Goal: Find specific page/section: Find specific page/section

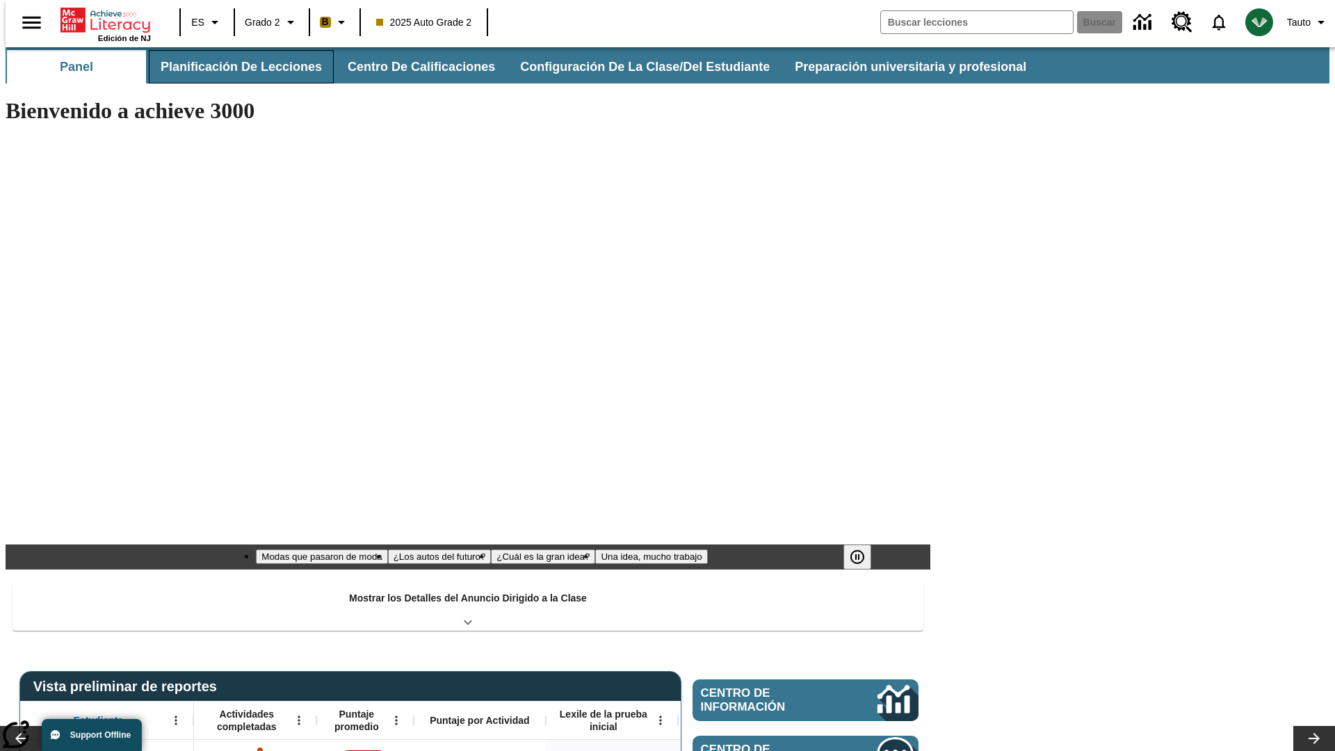
click at [233, 67] on button "Planificación de lecciones" at bounding box center [241, 66] width 185 height 33
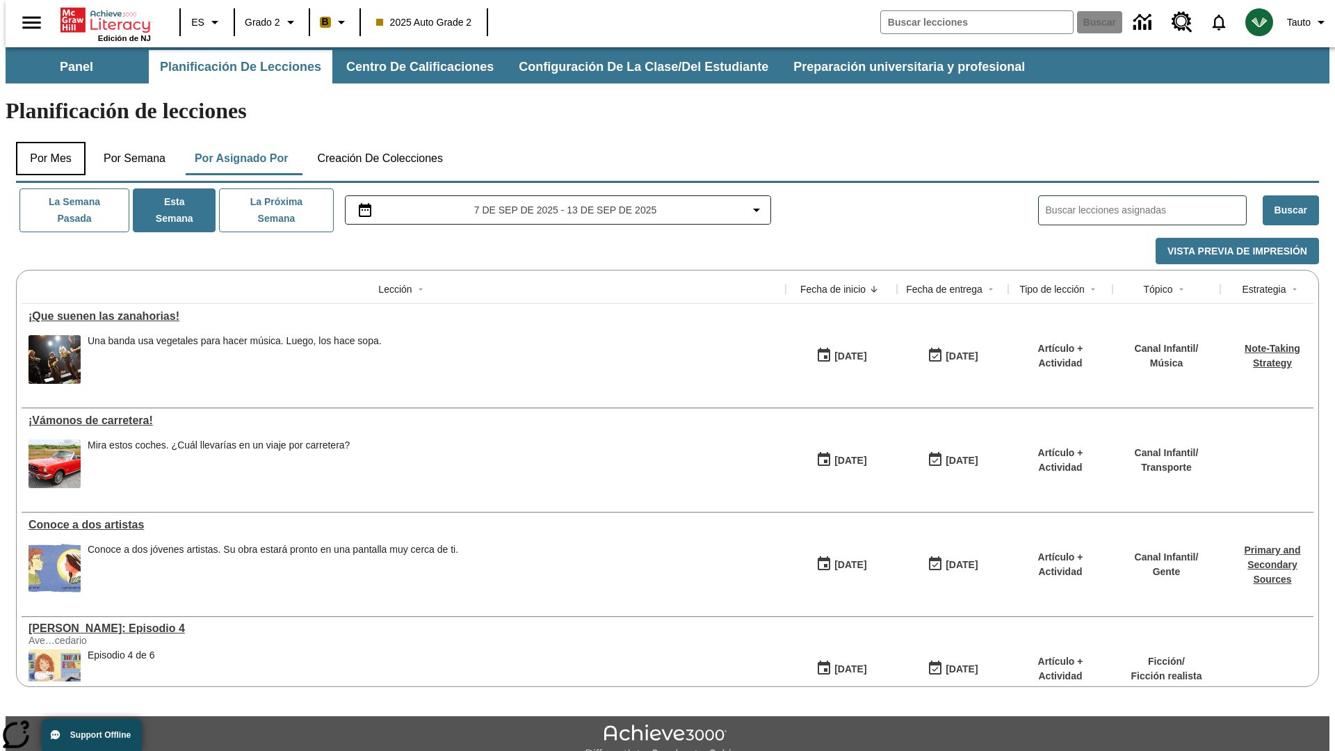
click at [45, 142] on button "Por mes" at bounding box center [51, 158] width 70 height 33
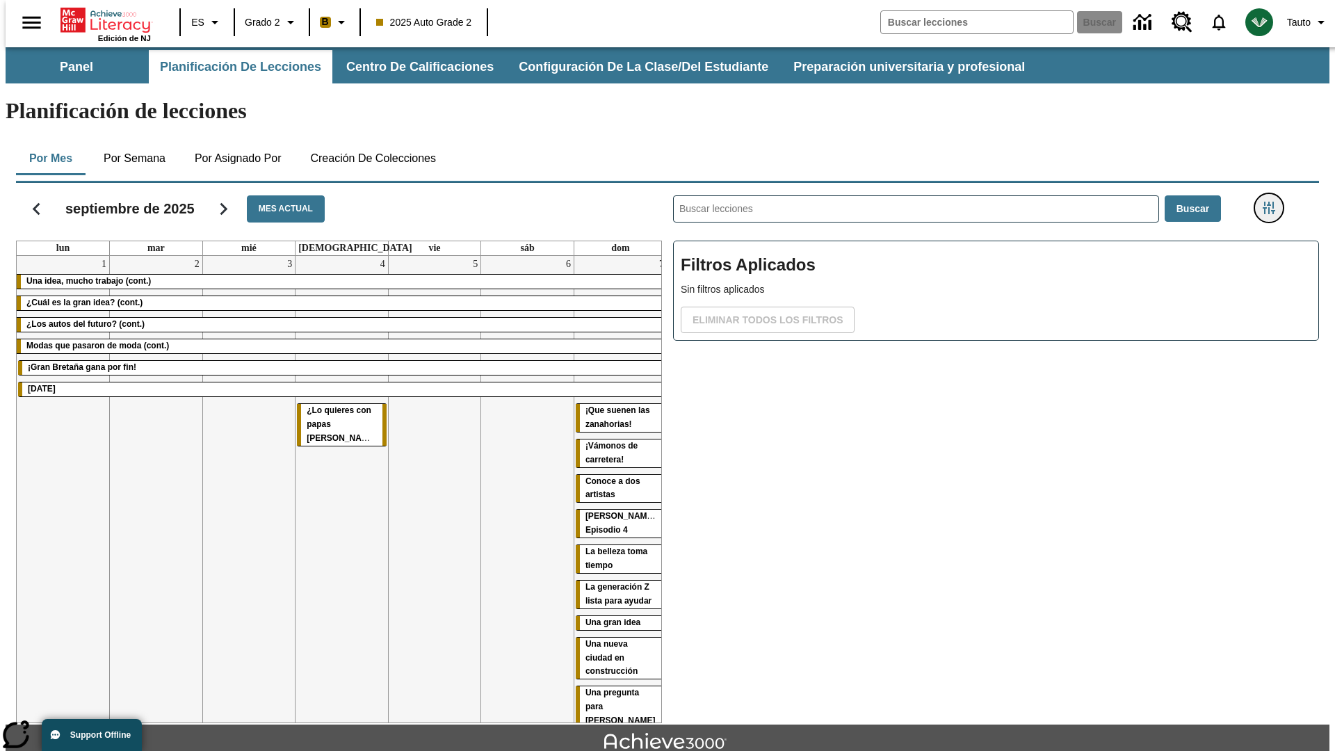
click at [1273, 202] on icon "Menú lateral de filtros" at bounding box center [1268, 208] width 13 height 13
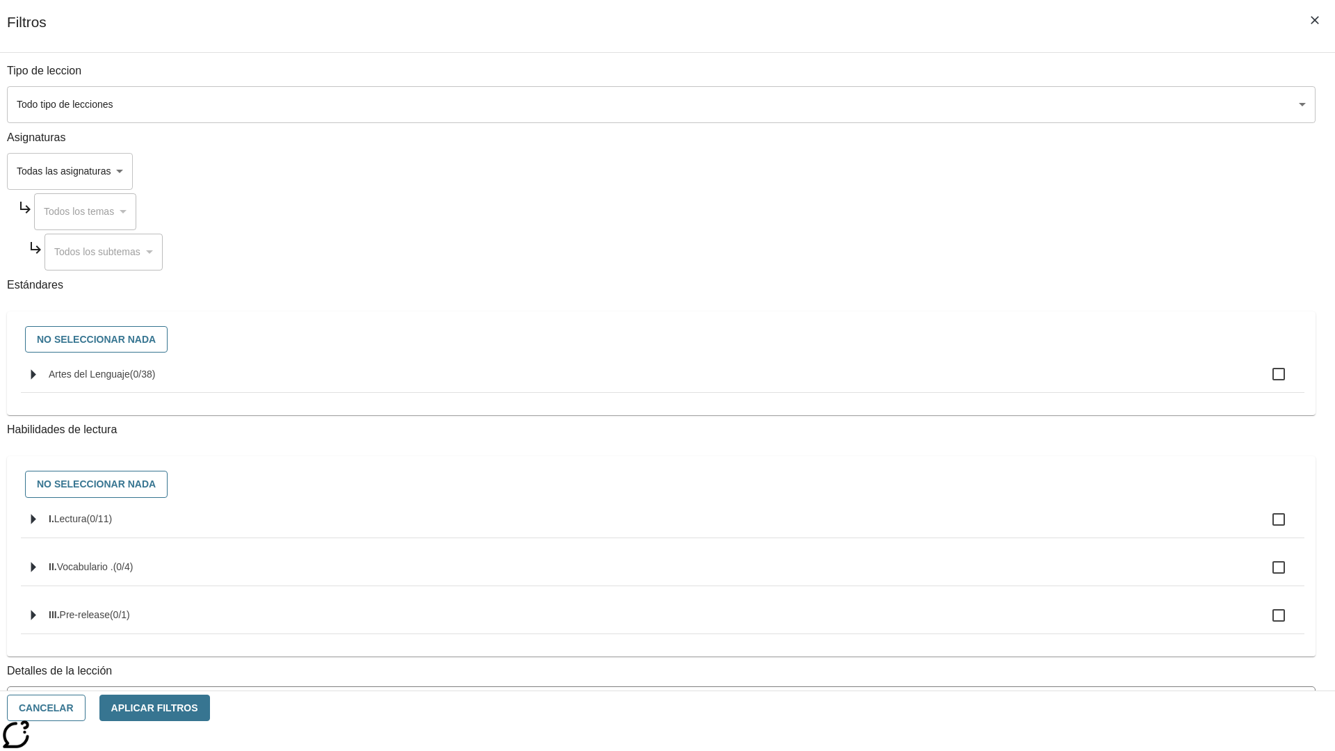
click at [1001, 561] on body "Saltar al contenido principal Edición de NJ ES Grado 2 B 2025 Auto Grade 2 Busc…" at bounding box center [667, 430] width 1323 height 767
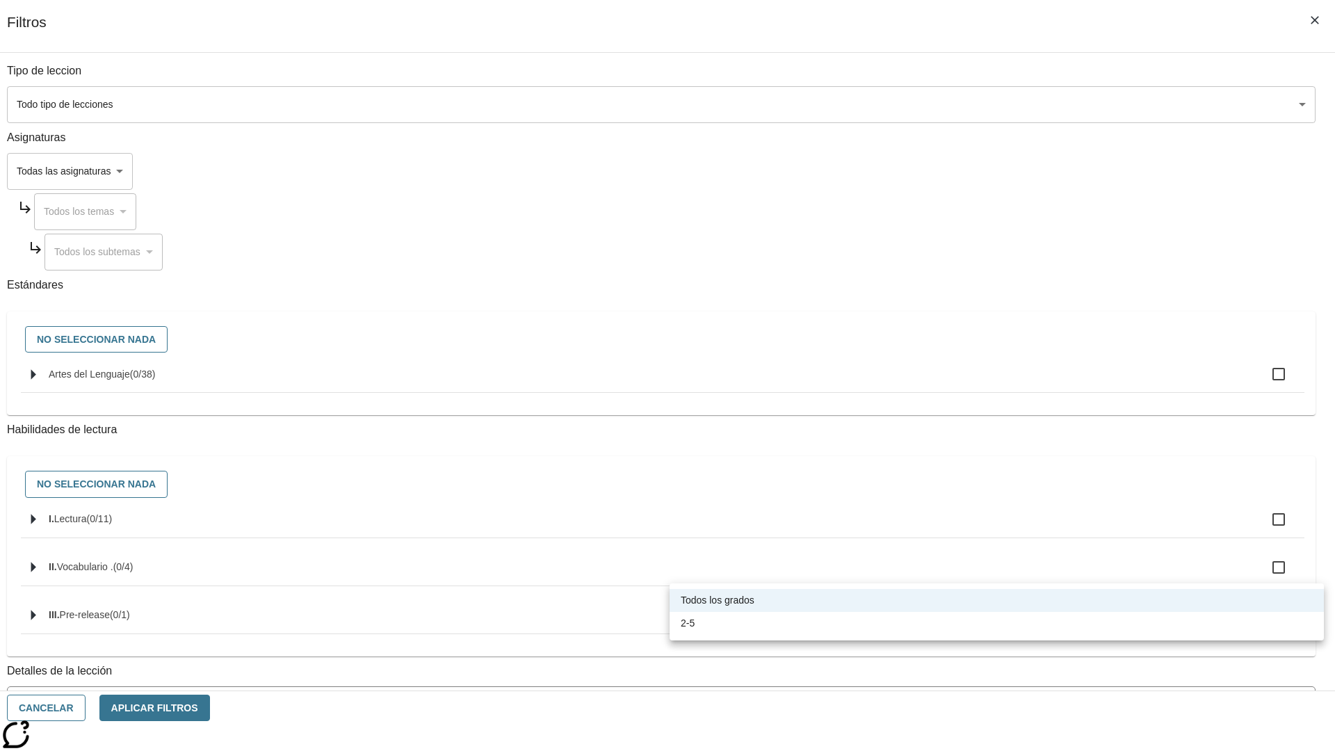
scroll to position [434, 0]
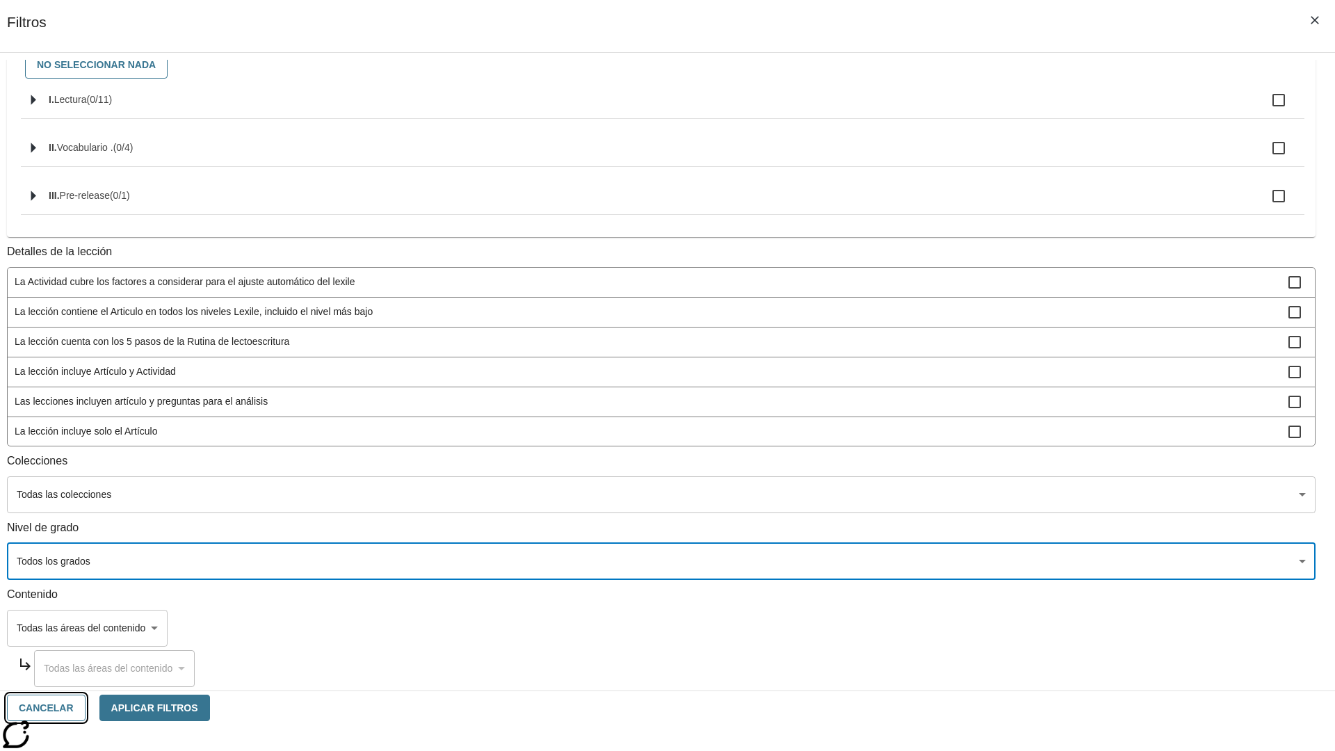
click at [85, 708] on button "Cancelar" at bounding box center [46, 707] width 79 height 27
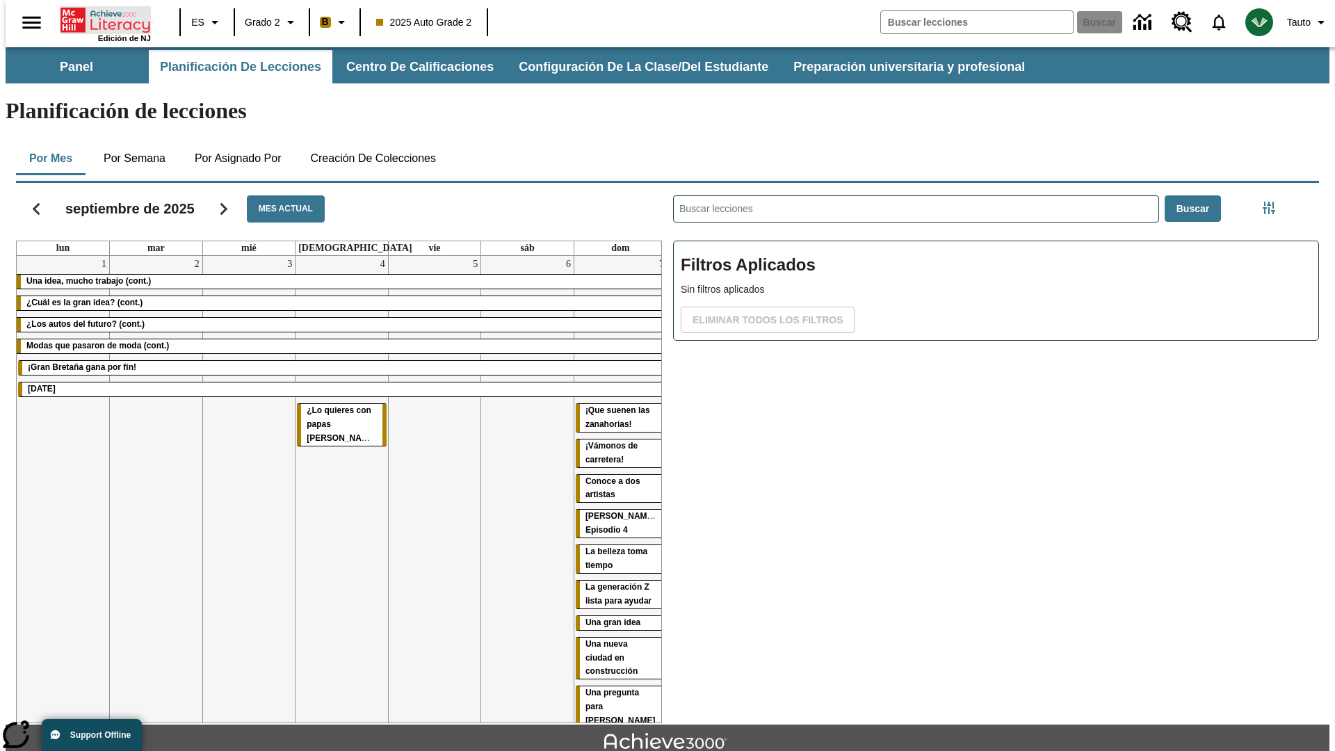
click at [100, 19] on icon "Portada" at bounding box center [106, 20] width 92 height 28
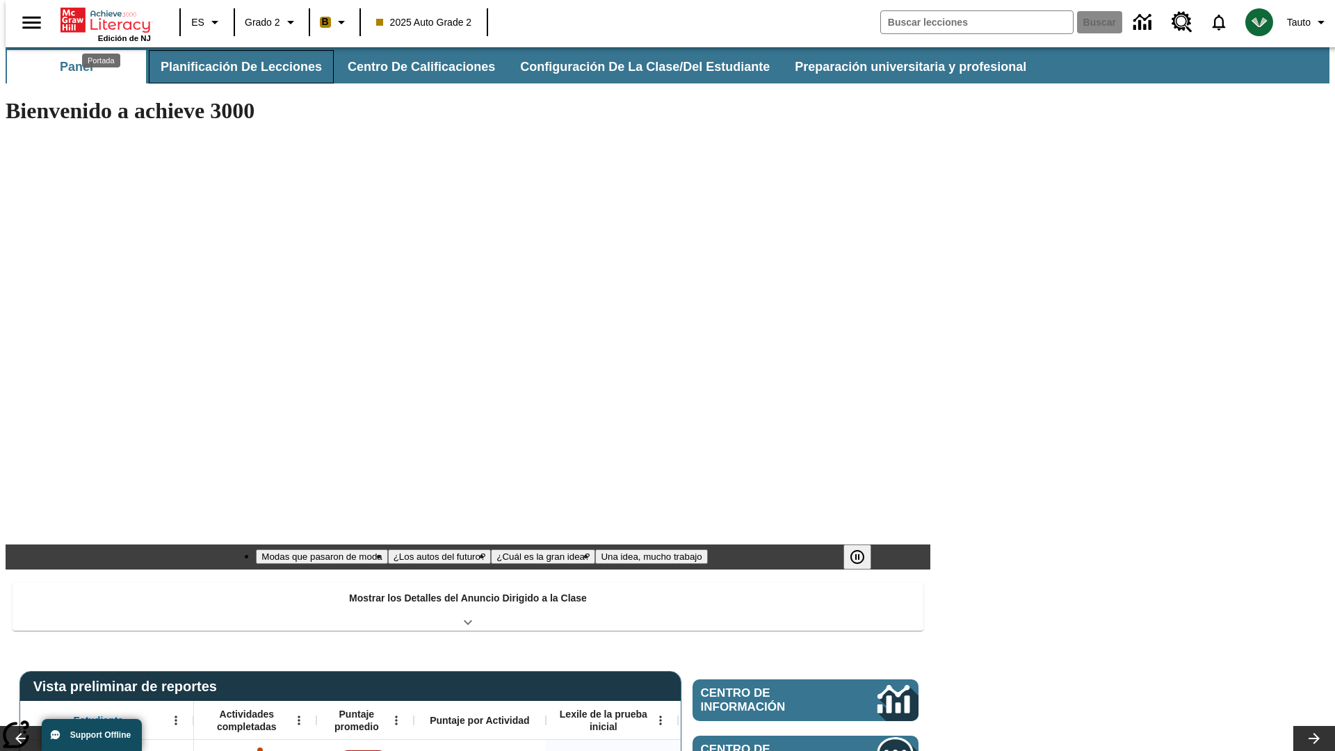
click at [233, 67] on button "Planificación de lecciones" at bounding box center [241, 66] width 185 height 33
